Goal: Navigation & Orientation: Find specific page/section

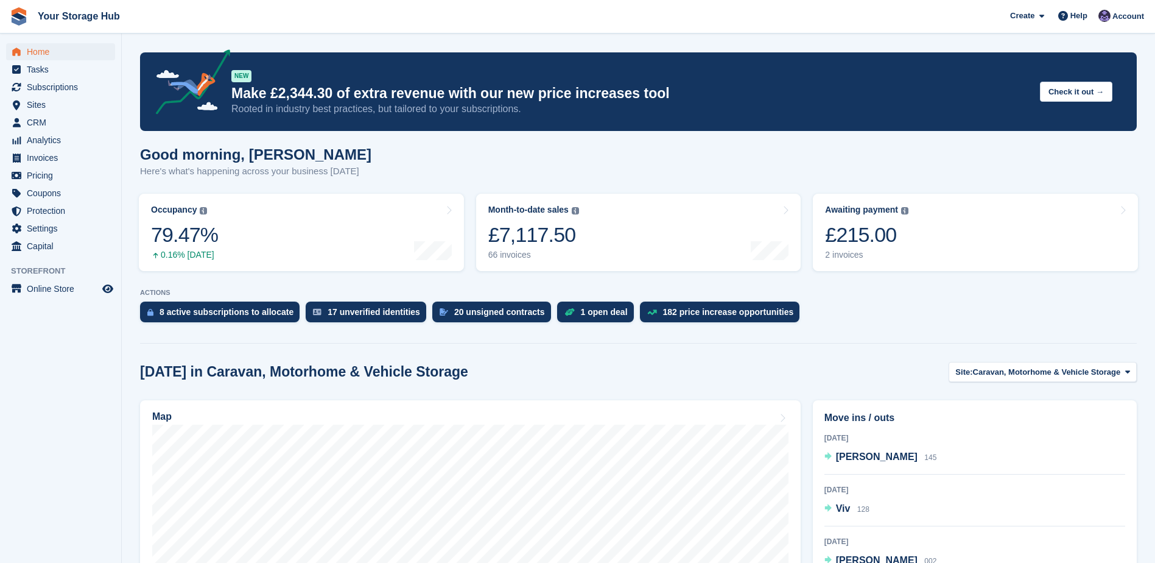
click at [35, 55] on span "Home" at bounding box center [63, 51] width 73 height 17
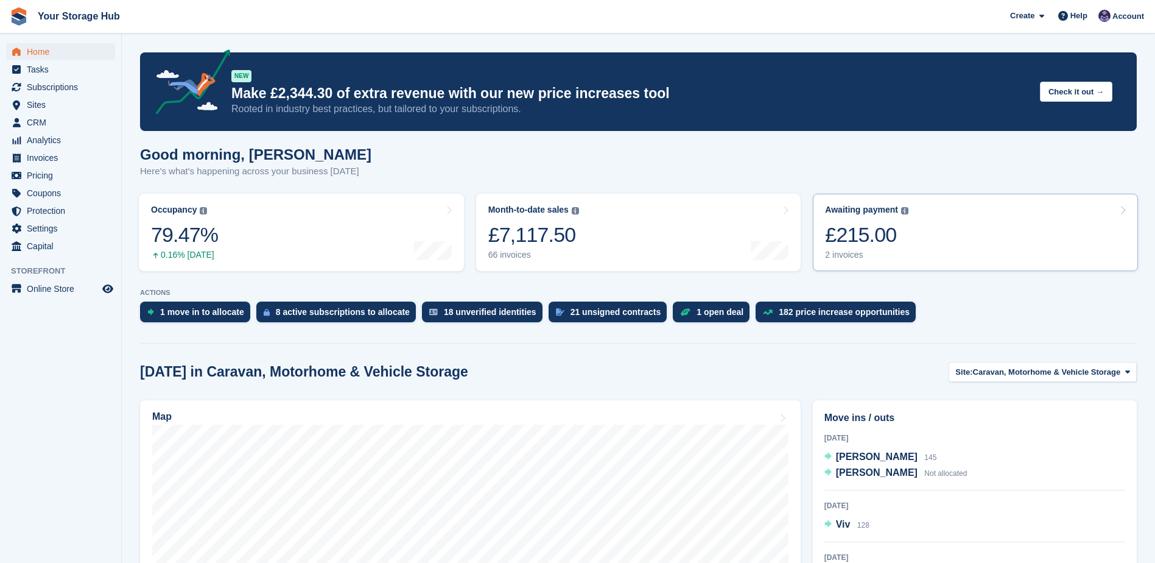
click at [880, 234] on div "£215.00" at bounding box center [866, 234] width 83 height 25
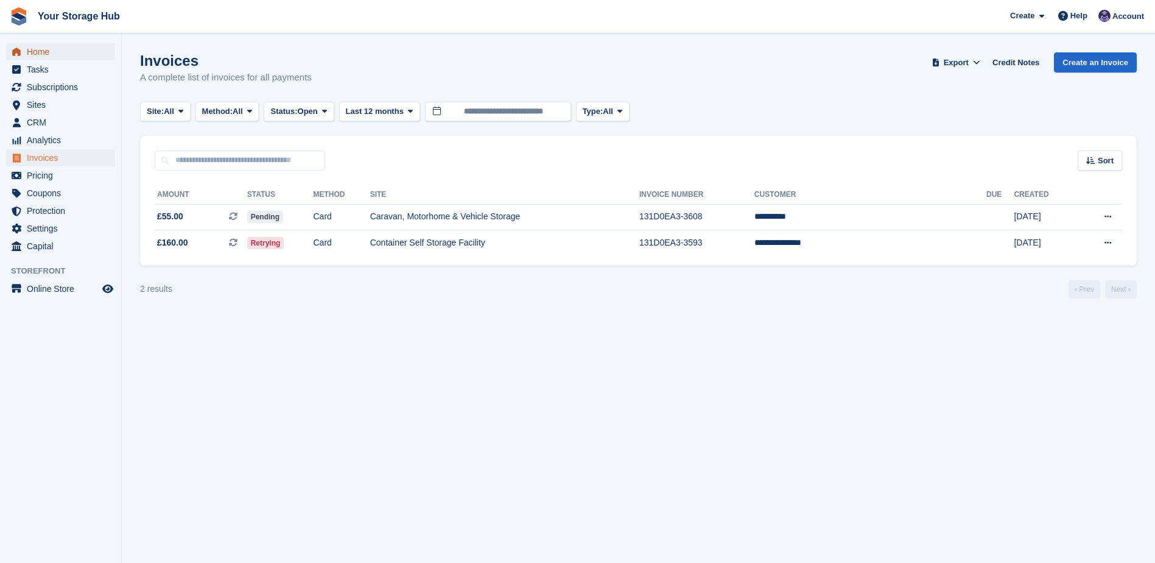
click at [59, 52] on span "Home" at bounding box center [63, 51] width 73 height 17
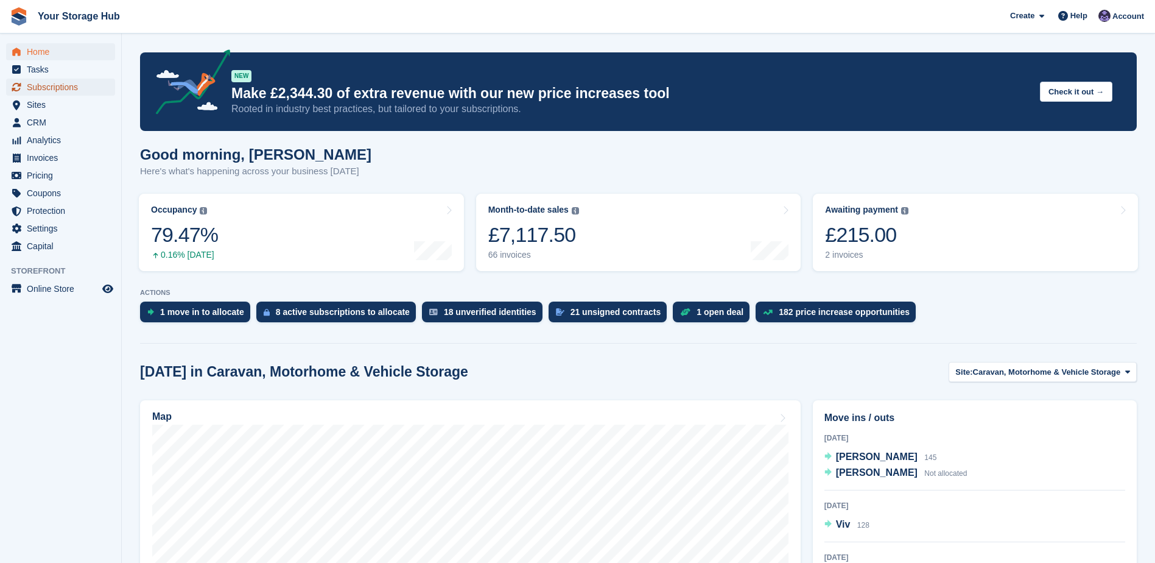
click at [52, 87] on span "Subscriptions" at bounding box center [63, 87] width 73 height 17
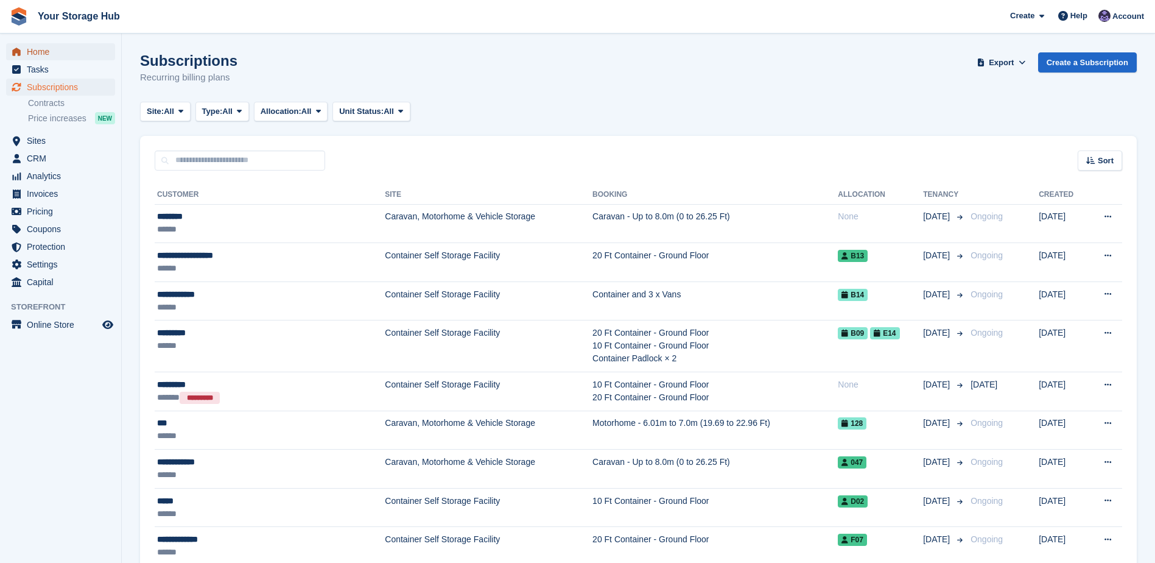
click at [43, 54] on span "Home" at bounding box center [63, 51] width 73 height 17
